Goal: Information Seeking & Learning: Learn about a topic

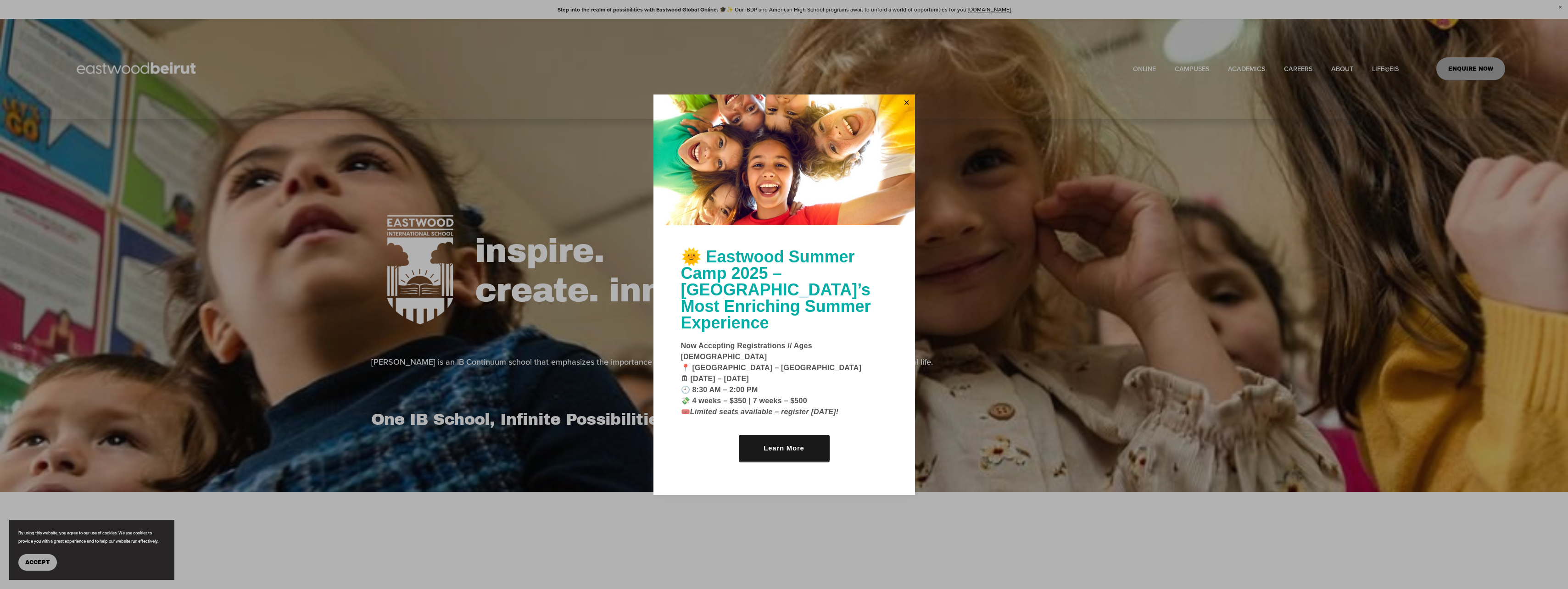
drag, startPoint x: 372, startPoint y: 325, endPoint x: 368, endPoint y: 333, distance: 8.9
click at [372, 325] on div at bounding box center [784, 294] width 1568 height 589
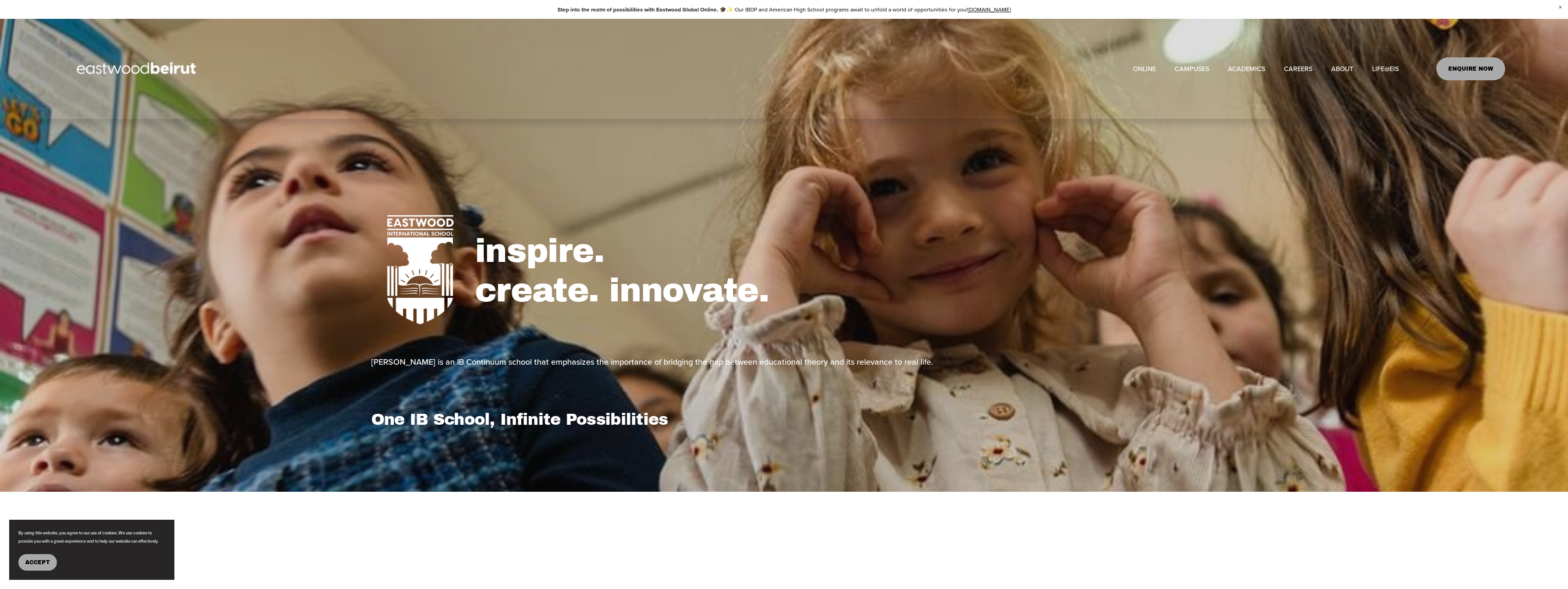
click at [48, 559] on span "Accept" at bounding box center [37, 562] width 25 height 7
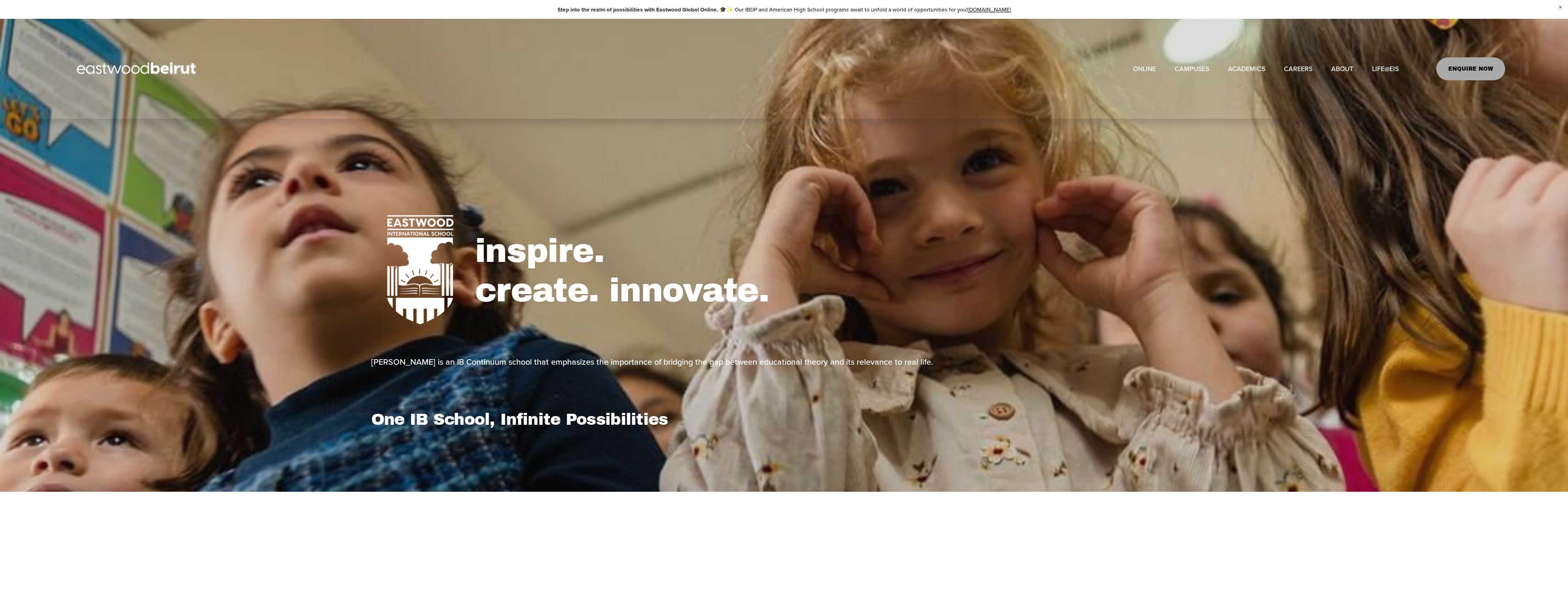
click at [1192, 70] on span "CAMPUSES" at bounding box center [1192, 69] width 35 height 12
click at [1298, 70] on link "CAREERS" at bounding box center [1298, 69] width 29 height 13
